Goal: Ask a question

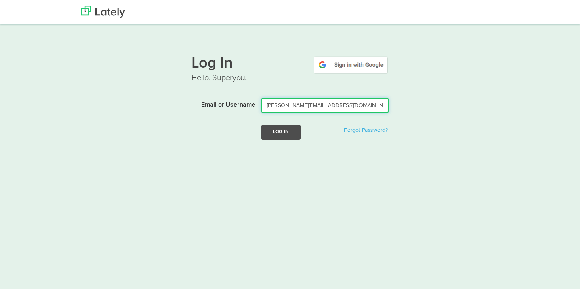
type input "[PERSON_NAME][EMAIL_ADDRESS][DOMAIN_NAME]"
click at [284, 132] on button "Log In" at bounding box center [280, 132] width 39 height 15
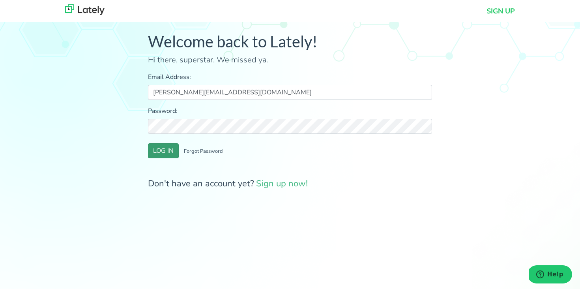
click at [165, 149] on button "LOG IN" at bounding box center [163, 150] width 31 height 15
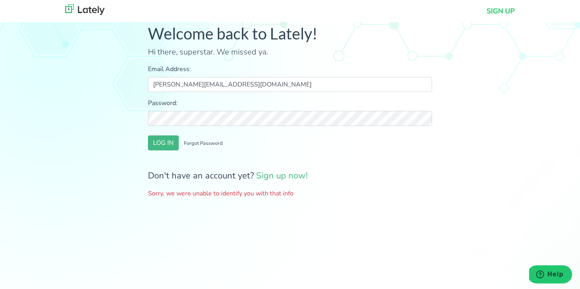
click at [202, 145] on small "Forgot Password" at bounding box center [203, 143] width 39 height 7
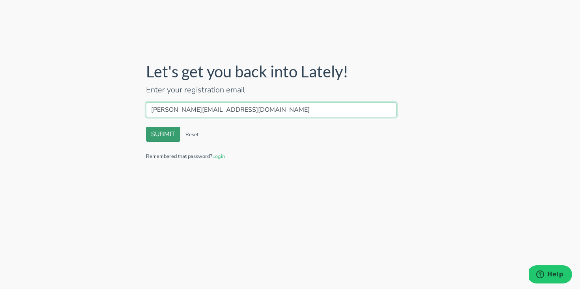
type input "[PERSON_NAME][EMAIL_ADDRESS][DOMAIN_NAME]"
click at [167, 133] on button "SUBMIT" at bounding box center [163, 134] width 34 height 15
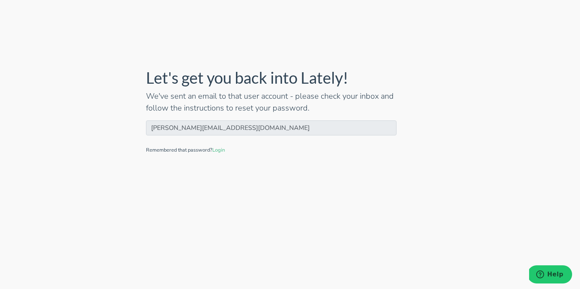
click at [178, 128] on input "[PERSON_NAME][EMAIL_ADDRESS][DOMAIN_NAME]" at bounding box center [271, 127] width 250 height 15
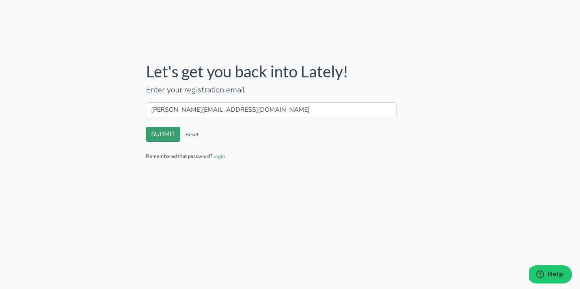
type input "[PERSON_NAME][EMAIL_ADDRESS][DOMAIN_NAME]"
click at [171, 132] on button "SUBMIT" at bounding box center [163, 134] width 34 height 15
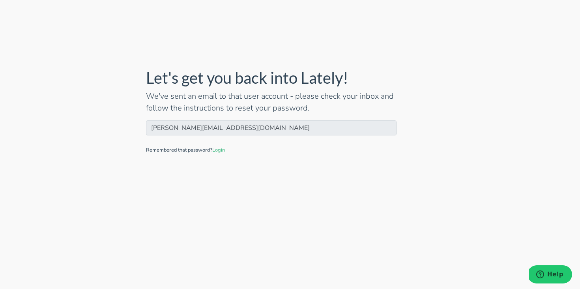
click at [556, 271] on span "Help" at bounding box center [555, 273] width 16 height 7
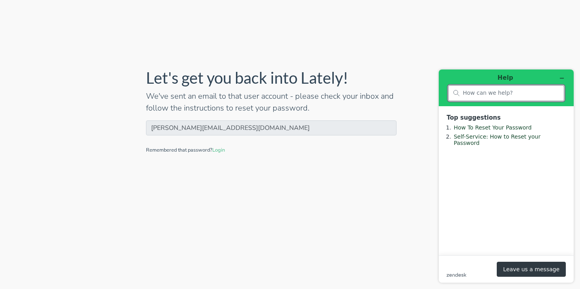
click at [465, 93] on input "search" at bounding box center [510, 92] width 96 height 7
type input "i didn't get the reset email"
click at [528, 267] on button "Leave us a message" at bounding box center [530, 268] width 69 height 15
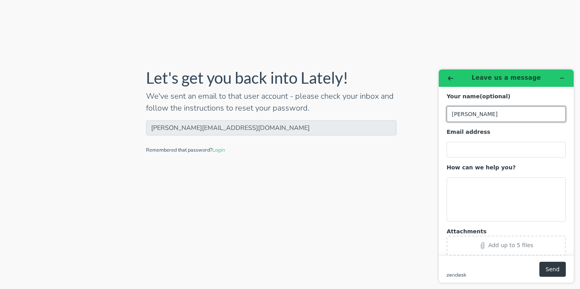
type input "[PERSON_NAME]"
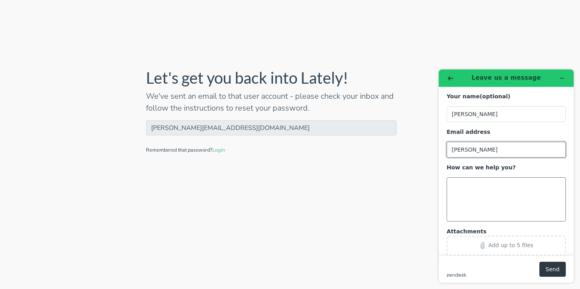
type input "[PERSON_NAME]"
click at [453, 182] on textarea "How can we help you?" at bounding box center [505, 199] width 119 height 44
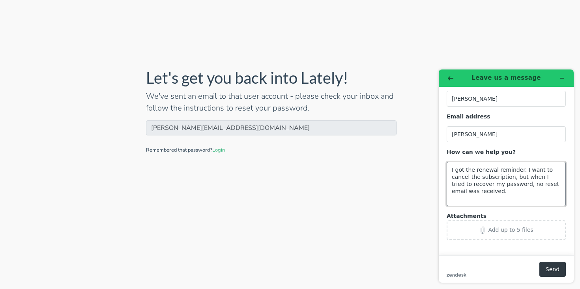
scroll to position [15, 0]
type textarea "I got the renewal reminder. I want to cancel the subscription, but when I tried…"
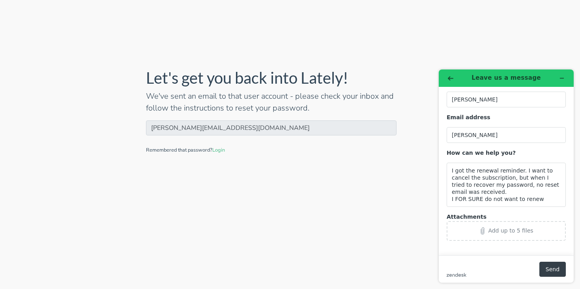
click at [549, 271] on button "Send" at bounding box center [552, 268] width 26 height 15
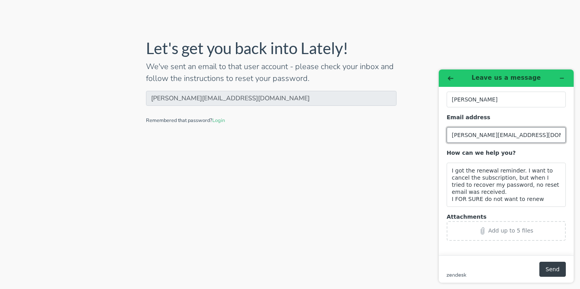
type input "[PERSON_NAME][EMAIL_ADDRESS][DOMAIN_NAME]"
click at [556, 269] on button "Send" at bounding box center [552, 268] width 26 height 15
